Goal: Task Accomplishment & Management: Complete application form

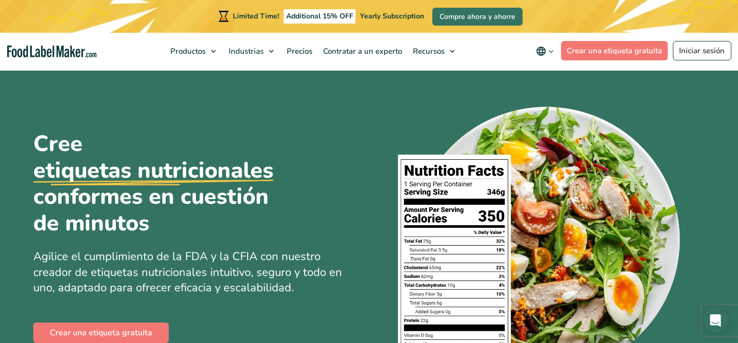
scroll to position [130, 0]
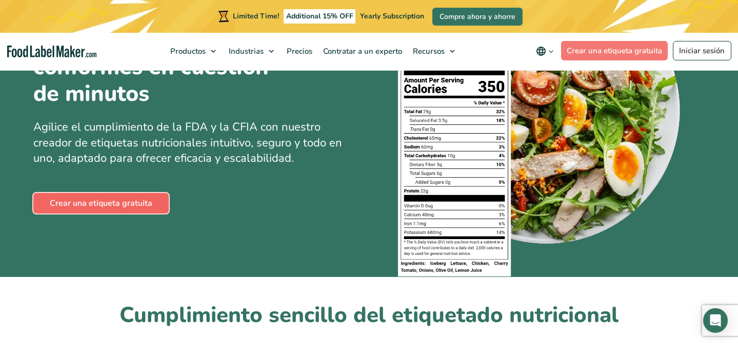
click at [106, 202] on link "Crear una etiqueta gratuita" at bounding box center [100, 203] width 135 height 21
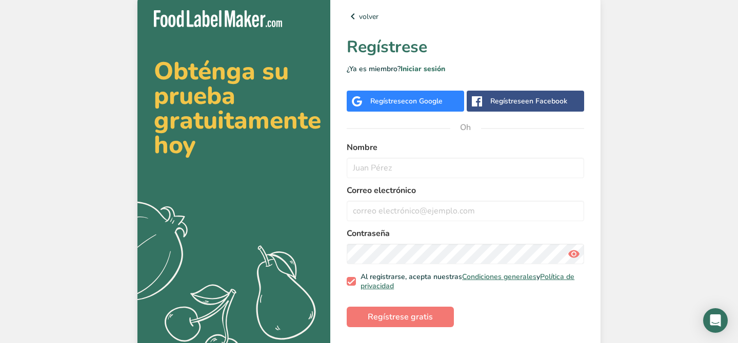
click at [441, 106] on div "Regístrese con Google" at bounding box center [406, 101] width 72 height 11
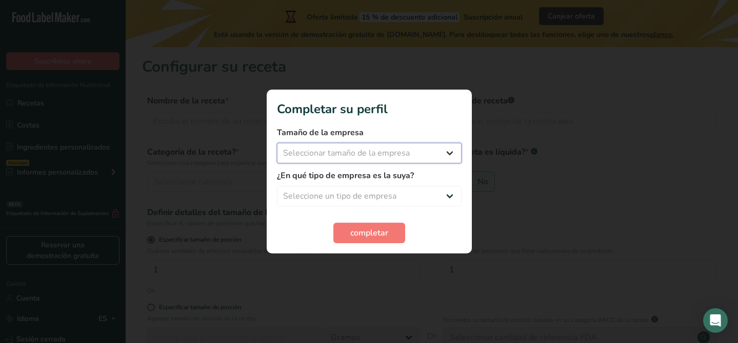
click at [446, 152] on select "Seleccionar tamaño de la empresa Menos de 10 empleados De 10 a 50 empleados De …" at bounding box center [369, 153] width 185 height 21
select select "1"
click at [277, 143] on select "Seleccionar tamaño de la empresa Menos de 10 empleados De 10 a 50 empleados De …" at bounding box center [369, 153] width 185 height 21
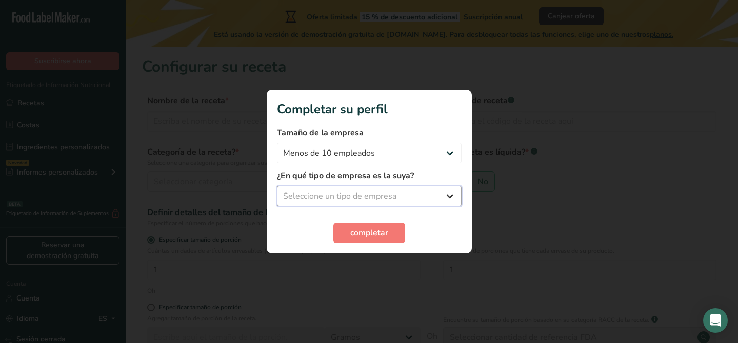
click at [423, 196] on select "Seleccione un tipo de empresa Fabricante de alimentos envasados Restaurante y c…" at bounding box center [369, 196] width 185 height 21
select select "1"
click at [277, 186] on select "Seleccione un tipo de empresa Fabricante de alimentos envasados Restaurante y c…" at bounding box center [369, 196] width 185 height 21
click at [376, 230] on font "completar" at bounding box center [369, 233] width 38 height 11
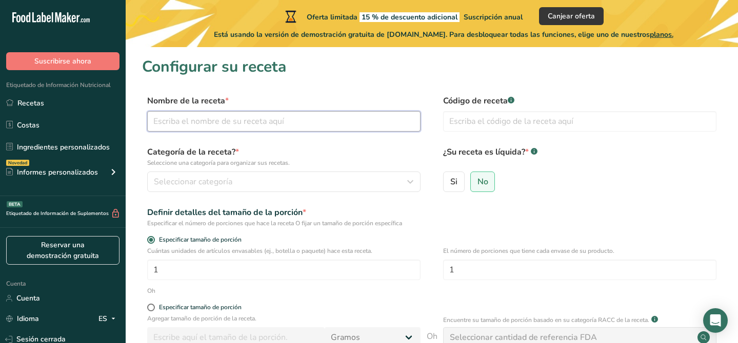
click at [357, 127] on input "text" at bounding box center [283, 121] width 273 height 21
type input "Kéfir"
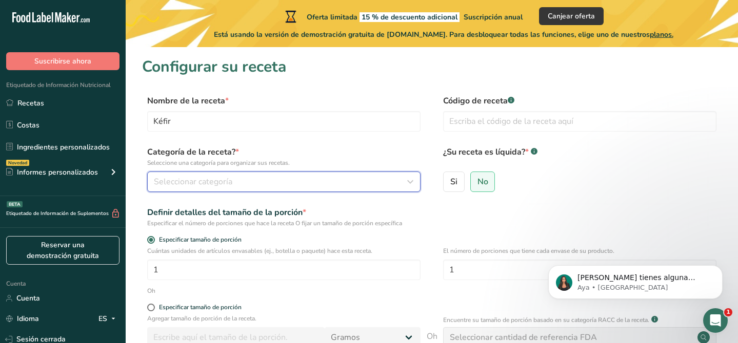
click at [312, 185] on div "Seleccionar categoría" at bounding box center [281, 182] width 254 height 12
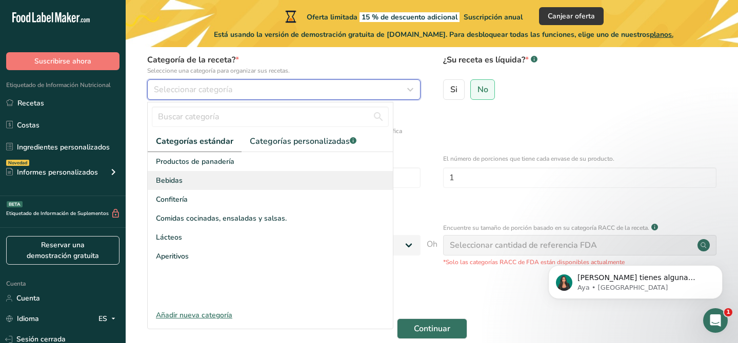
scroll to position [93, 0]
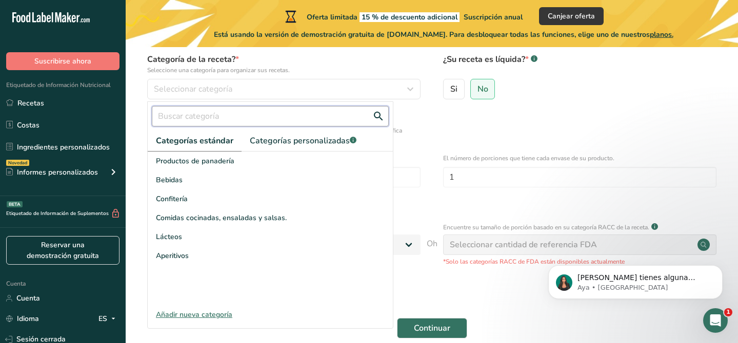
click at [232, 117] on input "text" at bounding box center [270, 116] width 237 height 21
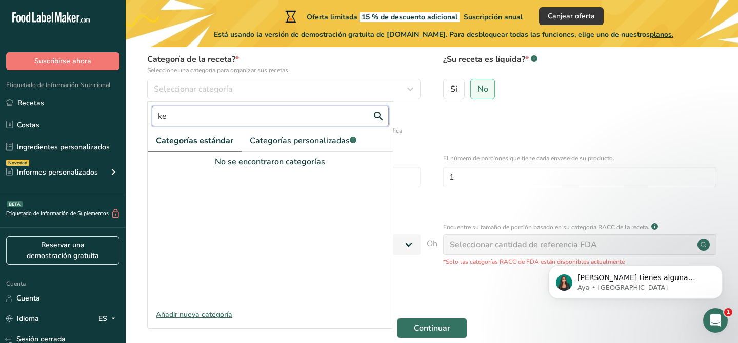
type input "k"
type input "y"
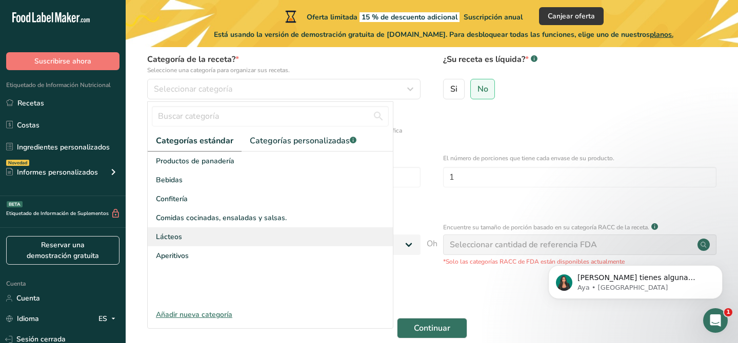
click at [275, 242] on div "Lácteos" at bounding box center [270, 237] width 245 height 19
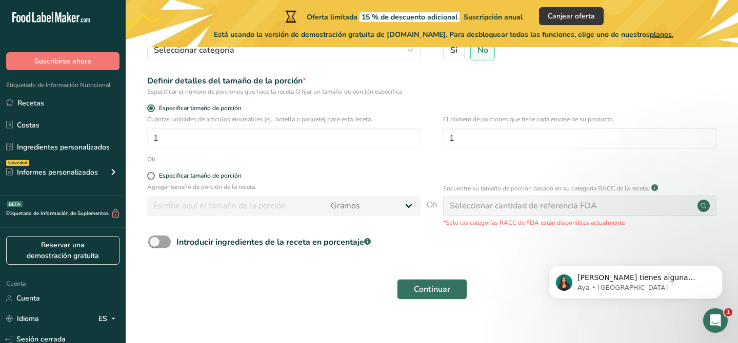
scroll to position [144, 0]
